Goal: Information Seeking & Learning: Compare options

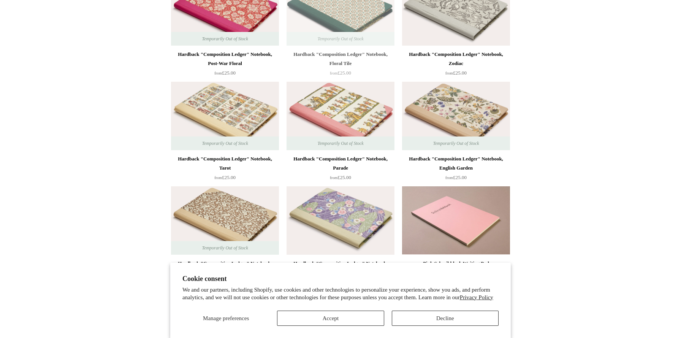
scroll to position [221, 0]
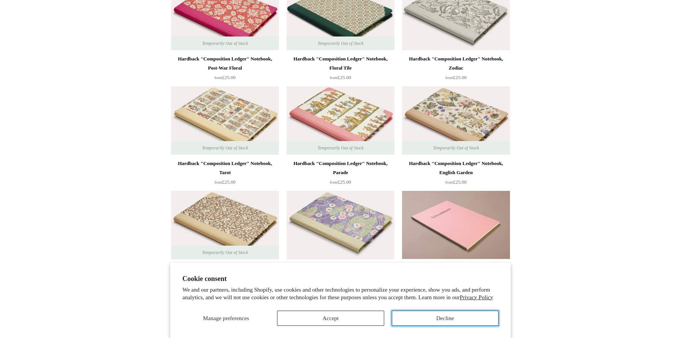
click at [456, 316] on button "Decline" at bounding box center [445, 317] width 107 height 15
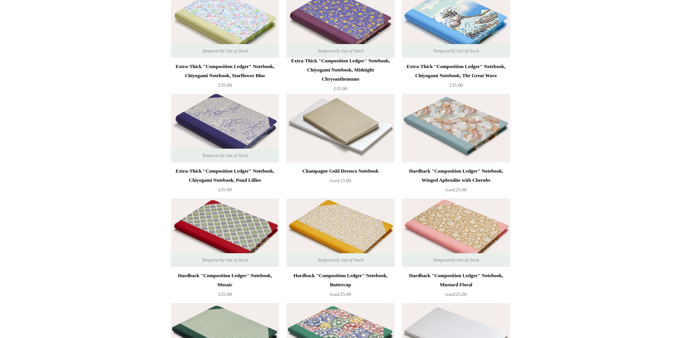
scroll to position [5515, 0]
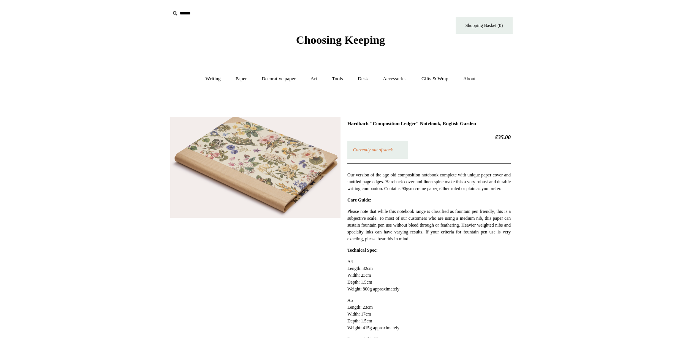
click at [303, 201] on img at bounding box center [255, 167] width 170 height 101
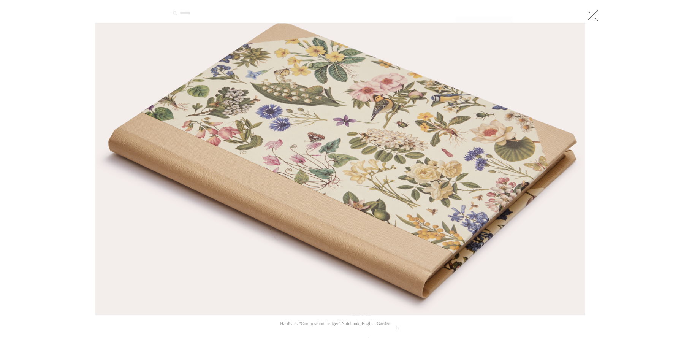
click at [49, 186] on div at bounding box center [340, 324] width 681 height 648
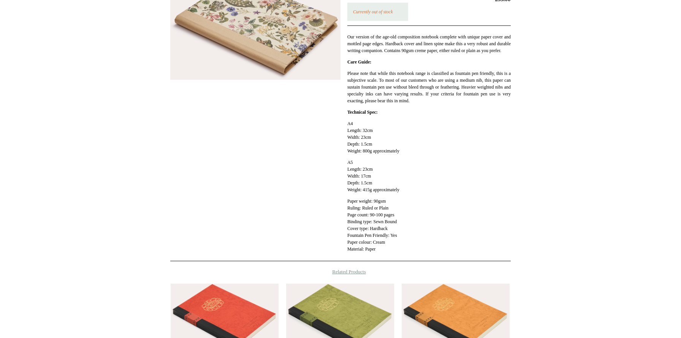
scroll to position [9, 0]
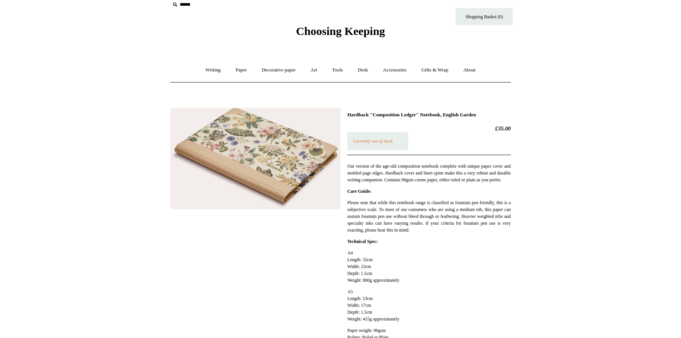
click at [351, 30] on span "Choosing Keeping" at bounding box center [340, 31] width 89 height 13
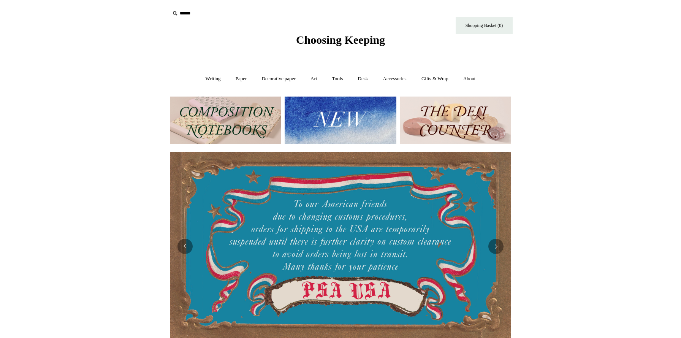
click at [270, 127] on img at bounding box center [225, 119] width 111 height 47
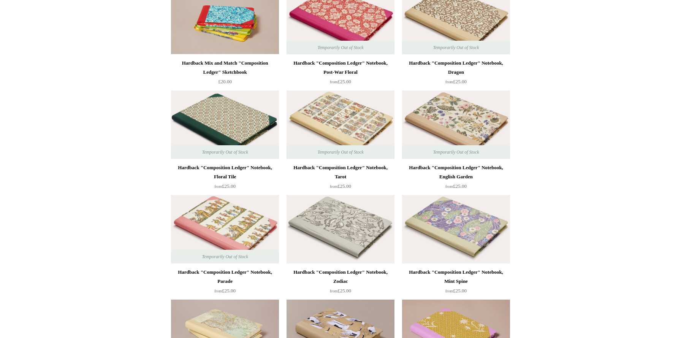
scroll to position [65, 0]
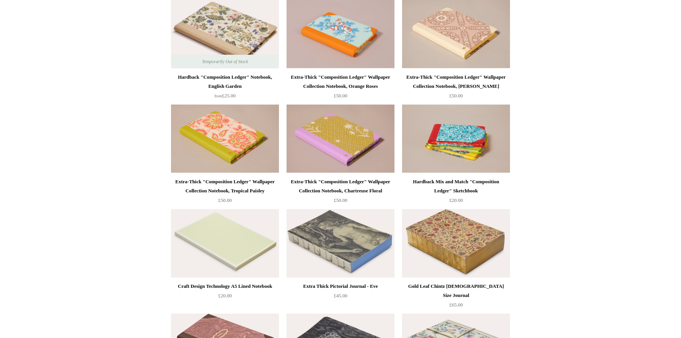
scroll to position [1400, 0]
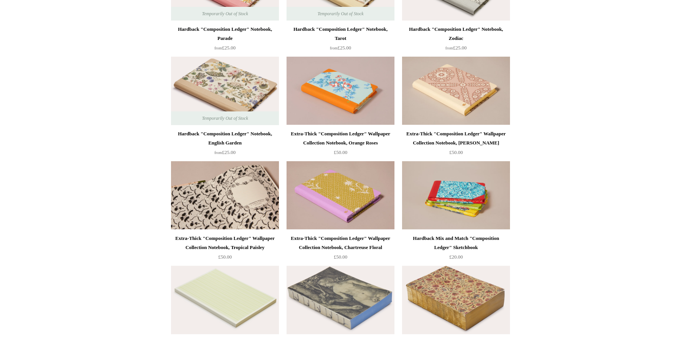
click at [254, 192] on img at bounding box center [225, 195] width 108 height 68
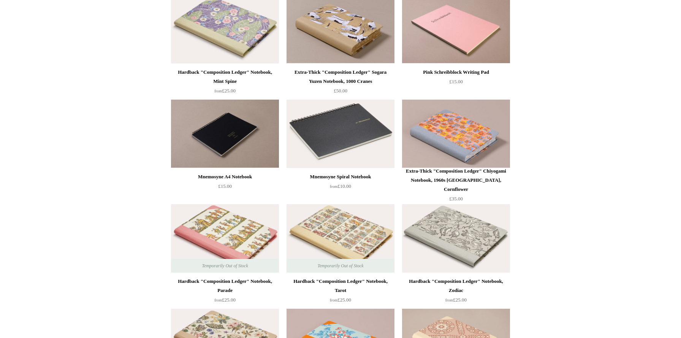
scroll to position [1092, 0]
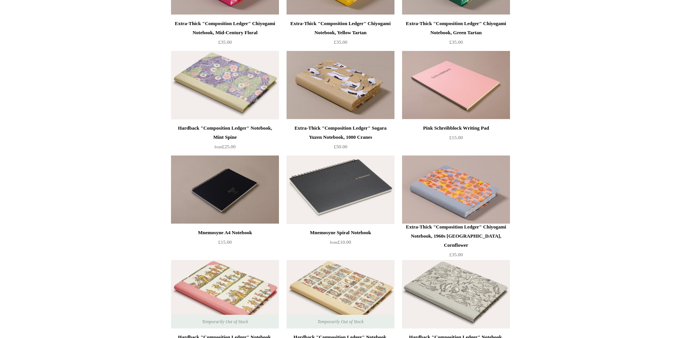
click at [262, 104] on img at bounding box center [225, 85] width 108 height 68
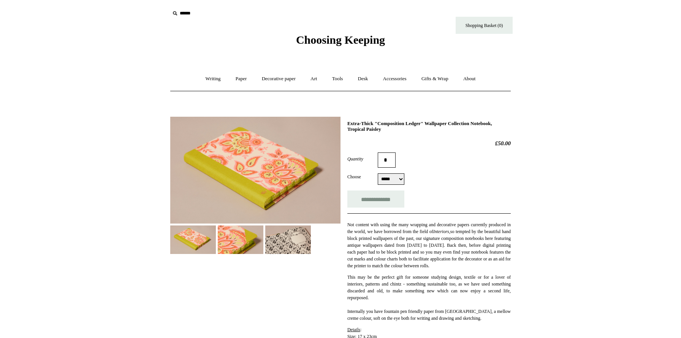
select select "*****"
click at [280, 229] on img at bounding box center [288, 239] width 46 height 28
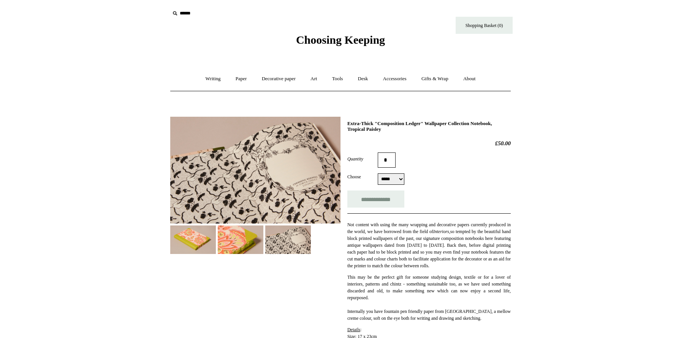
click at [236, 239] on img at bounding box center [241, 239] width 46 height 28
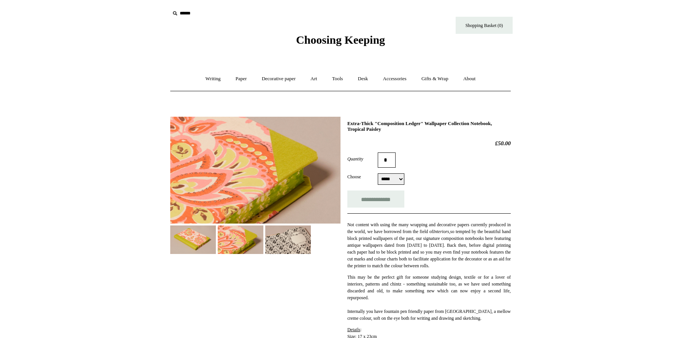
click at [183, 238] on img at bounding box center [193, 239] width 46 height 28
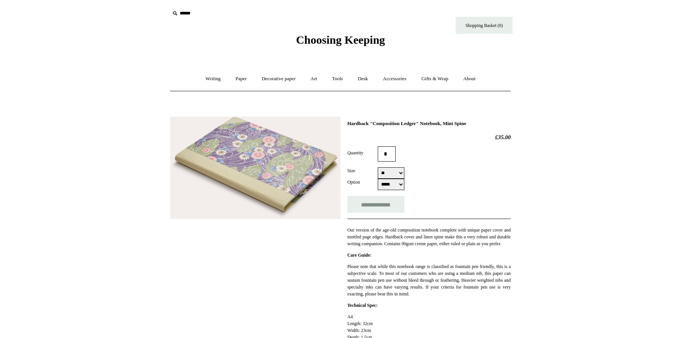
select select "**"
click at [401, 184] on select "***** *****" at bounding box center [390, 183] width 27 height 11
select select "*****"
click at [298, 196] on img at bounding box center [255, 168] width 170 height 103
